Goal: Navigation & Orientation: Find specific page/section

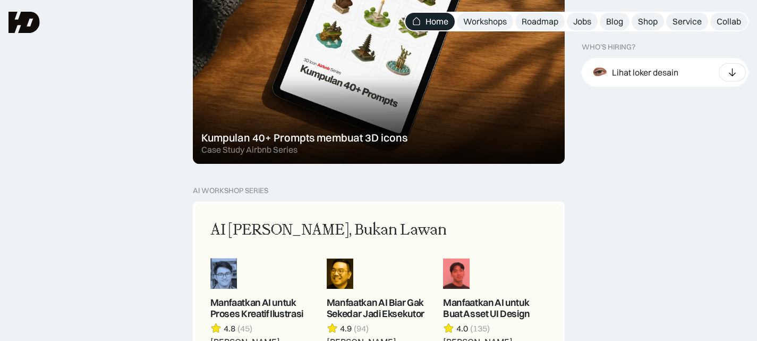
scroll to position [772, 0]
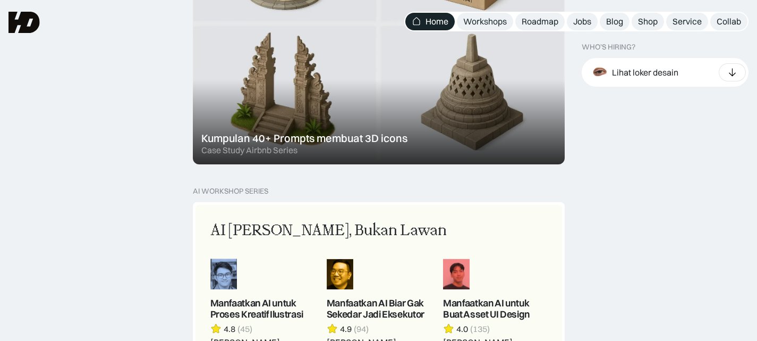
click at [326, 137] on div at bounding box center [379, 24] width 372 height 282
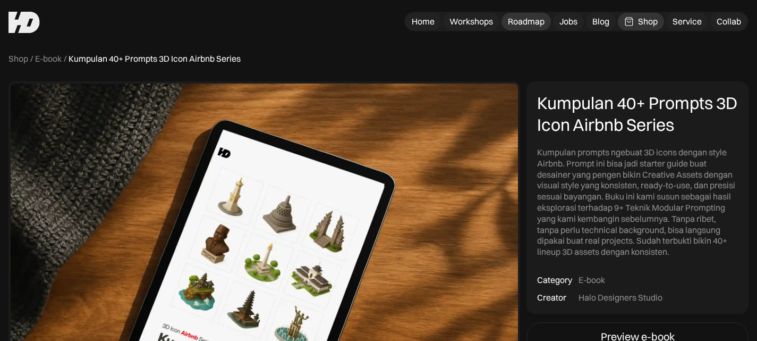
click at [524, 18] on div "Roadmap" at bounding box center [526, 21] width 37 height 11
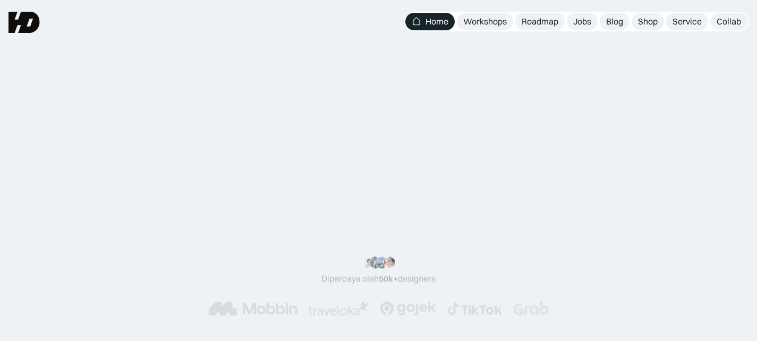
scroll to position [772, 0]
